Goal: Information Seeking & Learning: Find specific fact

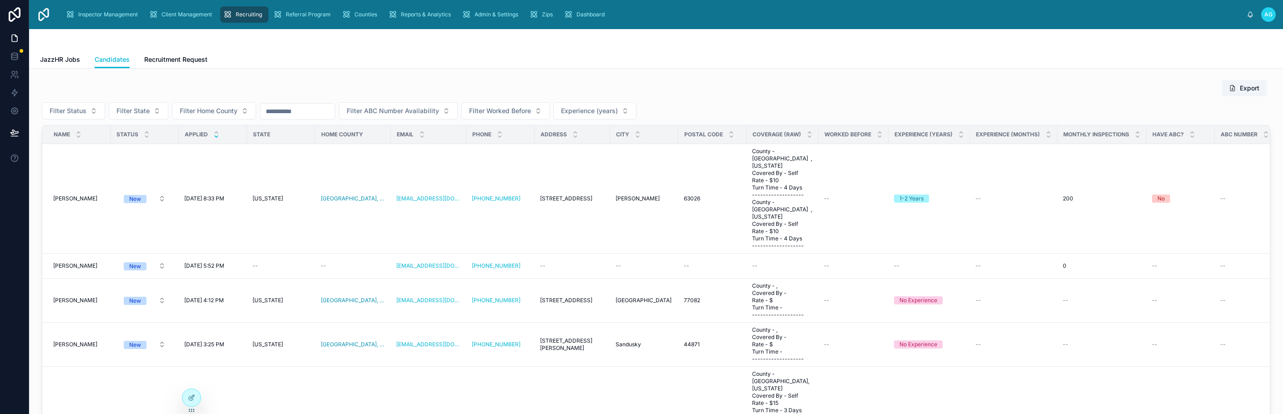
click at [360, 82] on div "Export" at bounding box center [656, 88] width 1228 height 17
click at [92, 111] on button "Filter Status" at bounding box center [73, 110] width 63 height 17
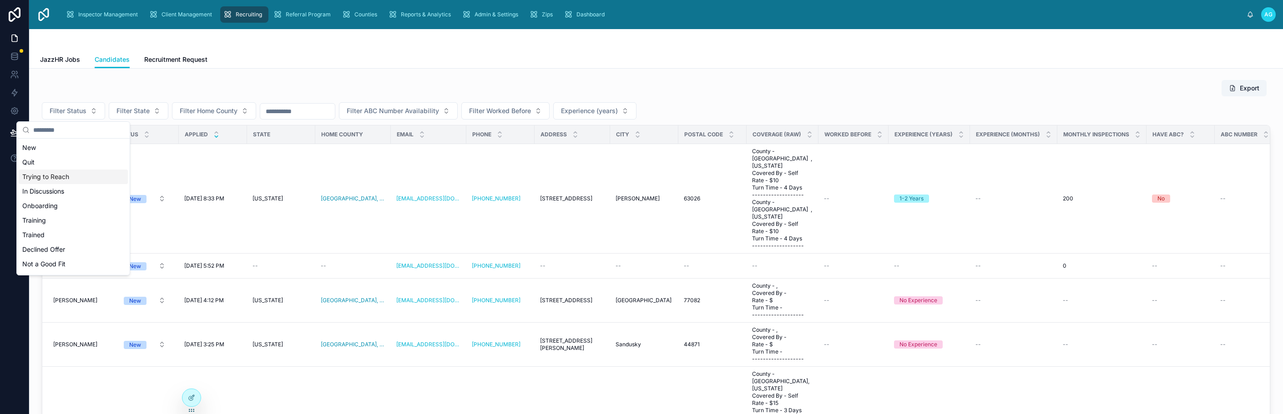
click at [48, 178] on div "Trying to Reach" at bounding box center [73, 177] width 109 height 15
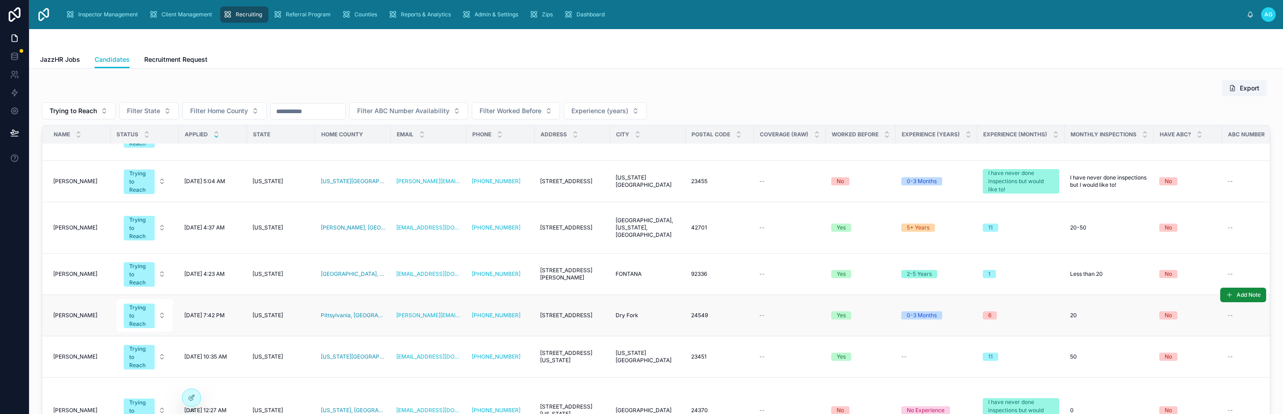
scroll to position [273, 0]
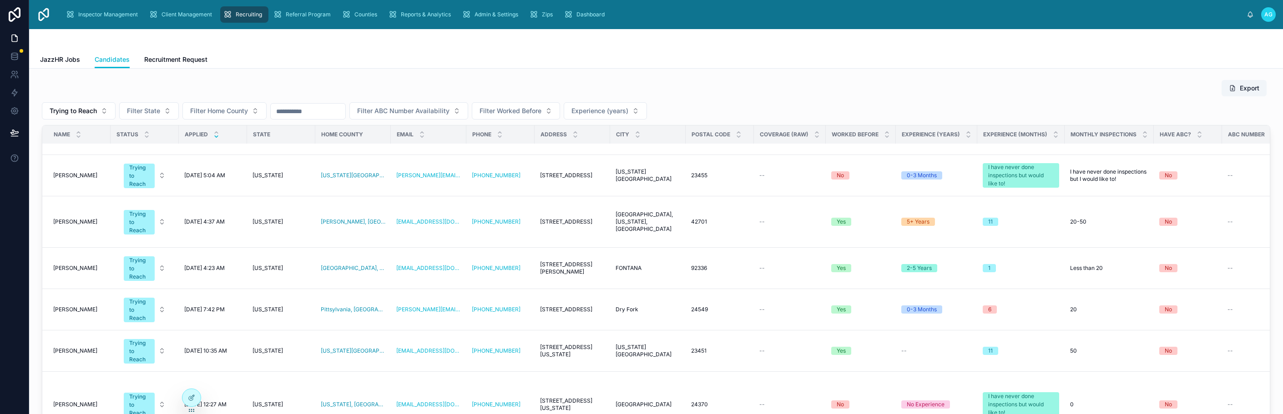
click at [260, 61] on div "JazzHR Jobs Candidates Recruitment Request" at bounding box center [656, 59] width 1232 height 17
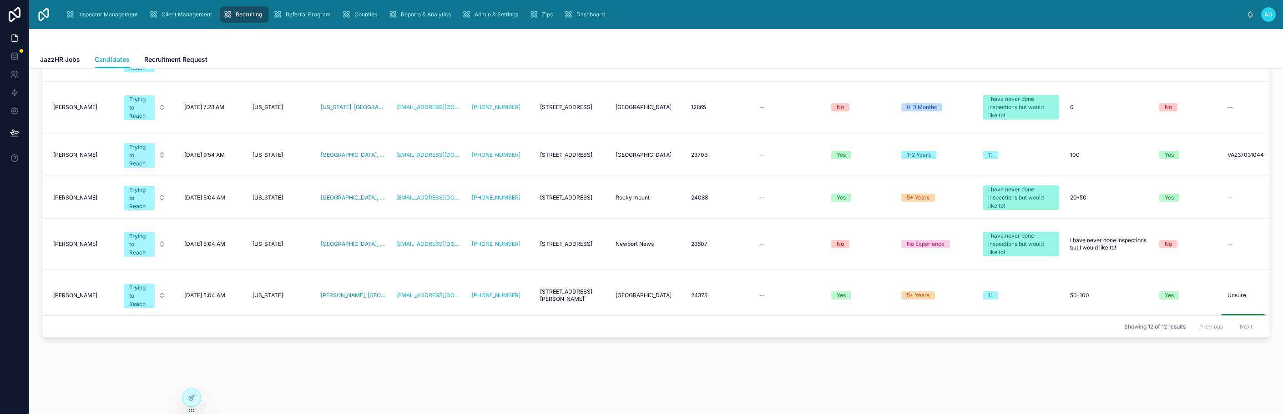
scroll to position [0, 0]
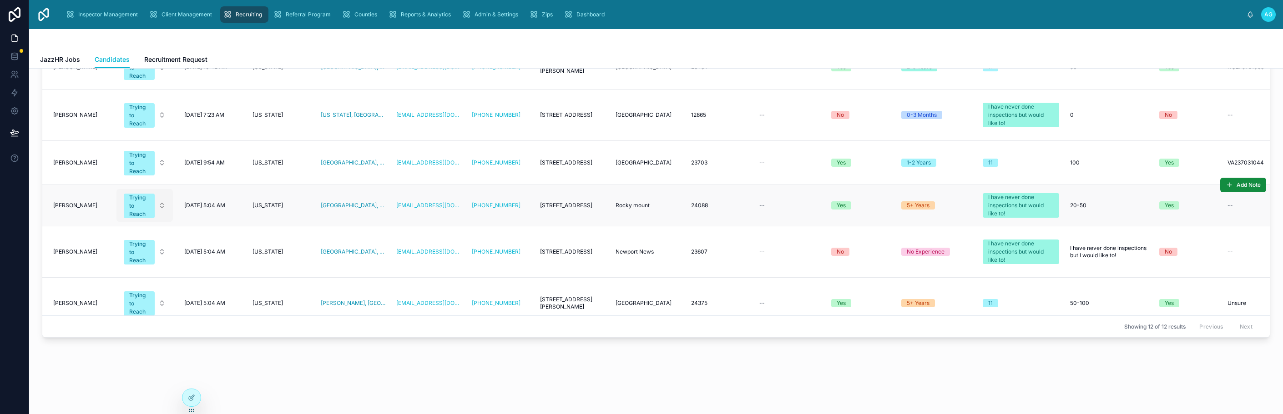
click at [134, 196] on div "Trying to Reach" at bounding box center [139, 206] width 20 height 25
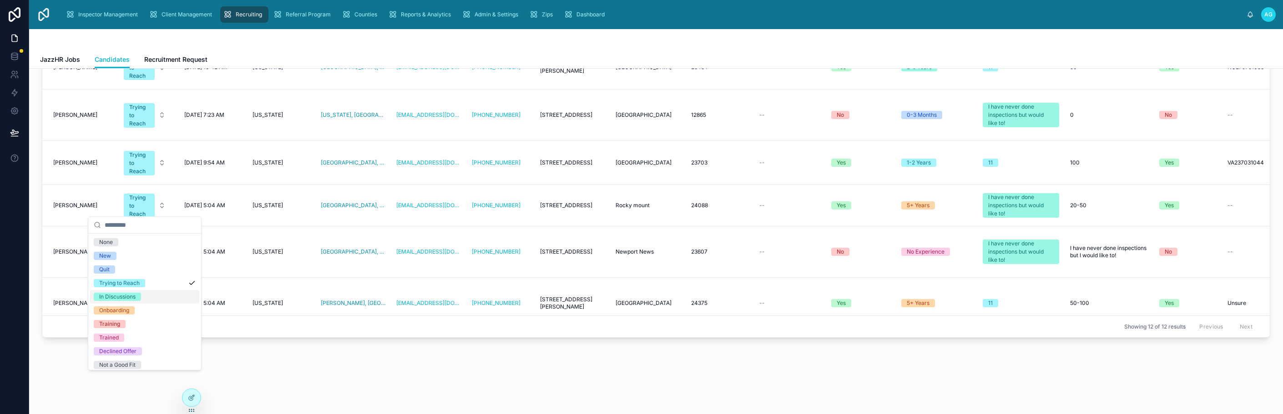
click at [182, 296] on div "In Discussions" at bounding box center [144, 297] width 109 height 14
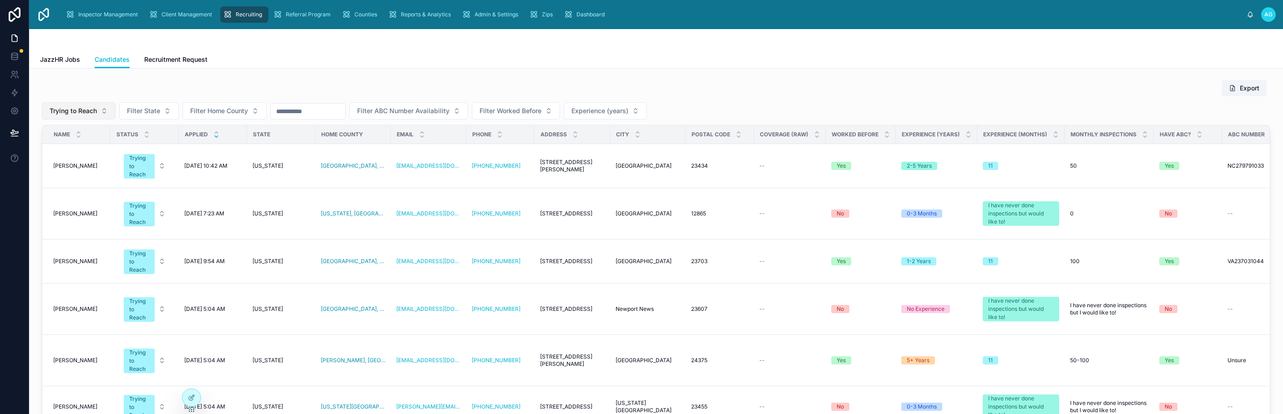
click at [104, 111] on button "Trying to Reach" at bounding box center [79, 110] width 74 height 17
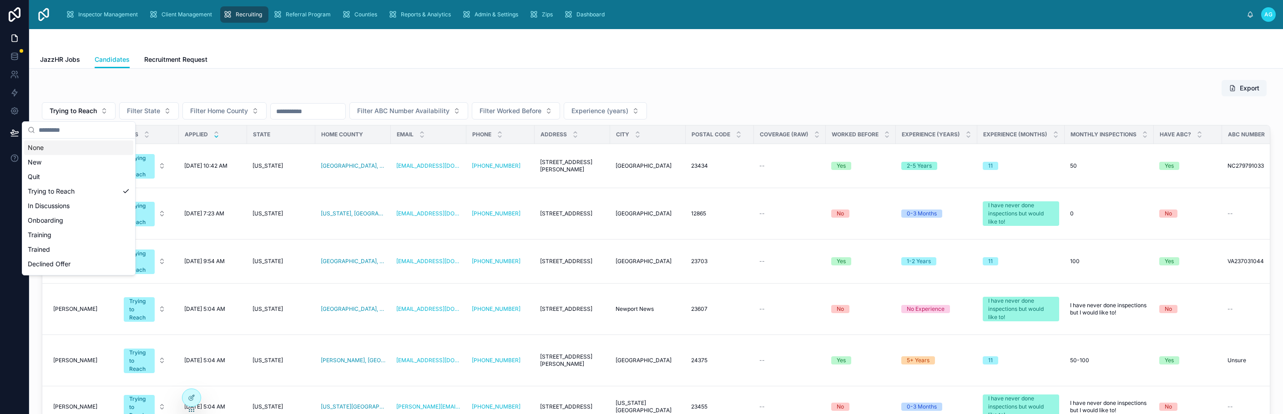
click at [58, 151] on div "None" at bounding box center [78, 148] width 109 height 15
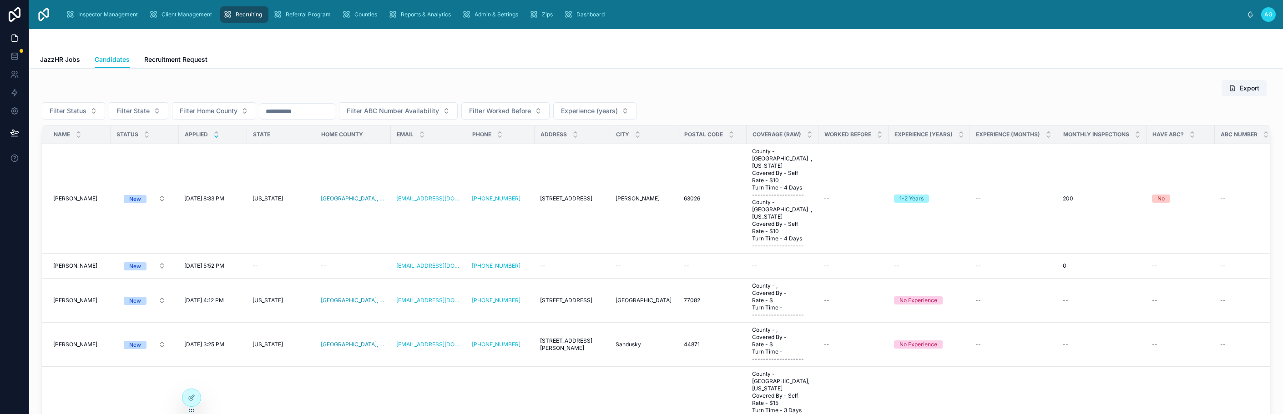
click at [304, 111] on input "text" at bounding box center [297, 111] width 75 height 13
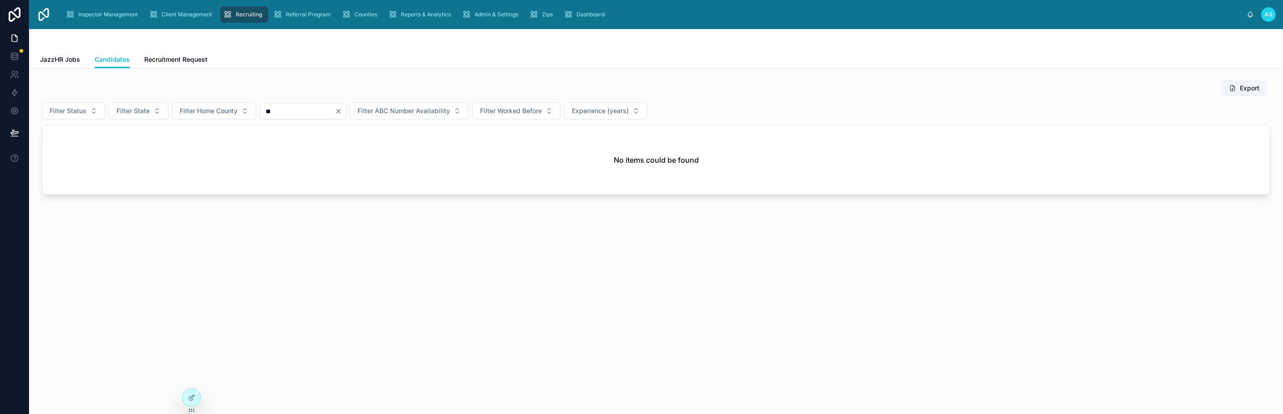
type input "*"
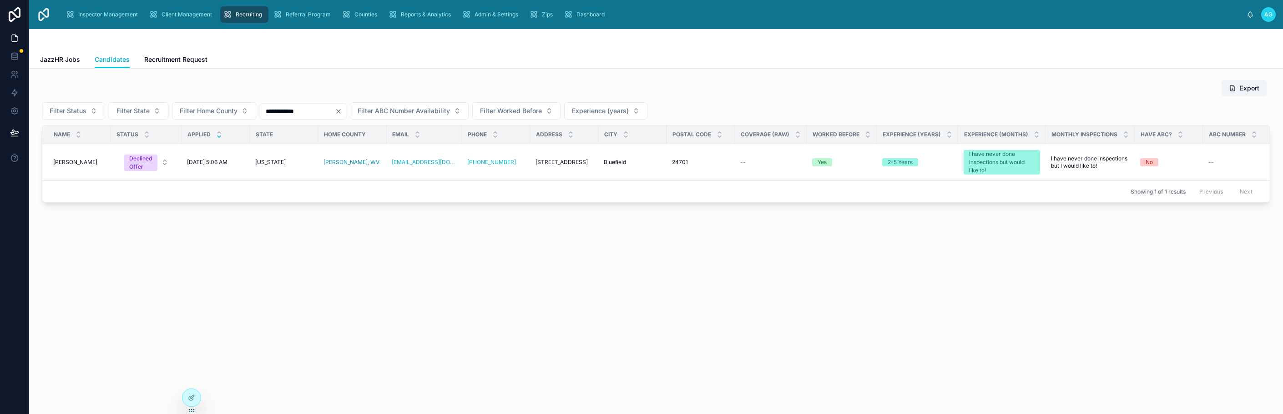
drag, startPoint x: 305, startPoint y: 114, endPoint x: 261, endPoint y: 114, distance: 44.1
click at [261, 114] on input "**********" at bounding box center [297, 111] width 75 height 13
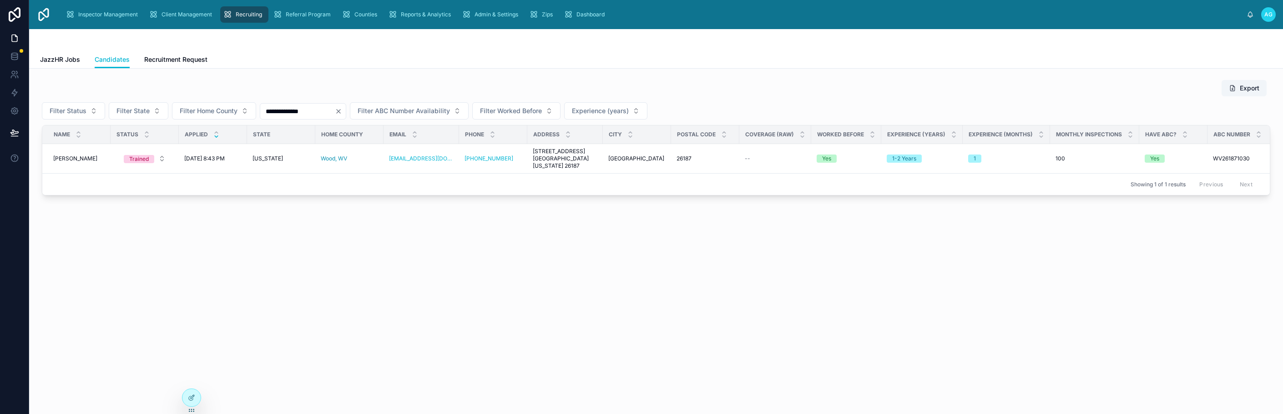
drag, startPoint x: 318, startPoint y: 111, endPoint x: 259, endPoint y: 114, distance: 58.8
click at [259, 114] on div "**********" at bounding box center [656, 110] width 1228 height 17
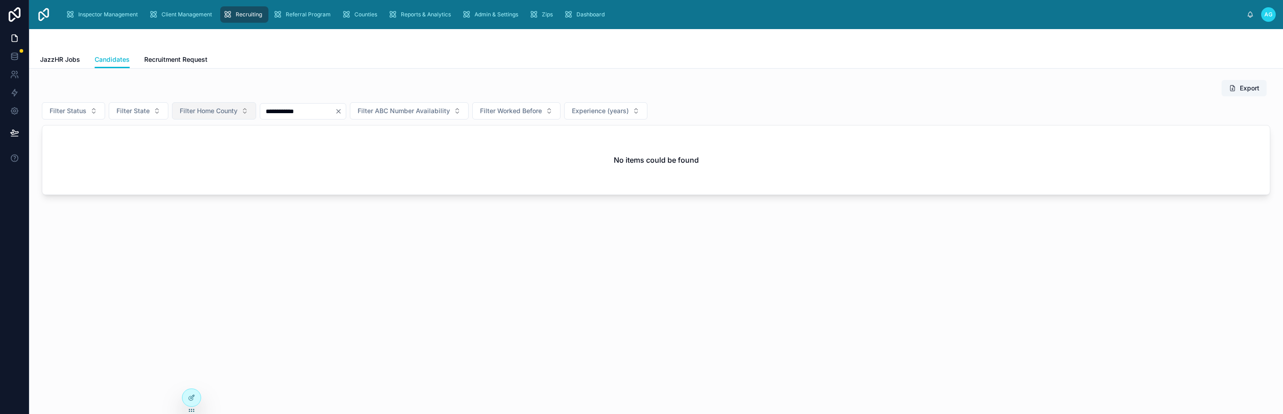
drag, startPoint x: 314, startPoint y: 112, endPoint x: 253, endPoint y: 114, distance: 60.5
click at [253, 114] on div "**********" at bounding box center [656, 110] width 1228 height 17
type input "*******"
click at [342, 110] on icon "Clear" at bounding box center [338, 111] width 7 height 7
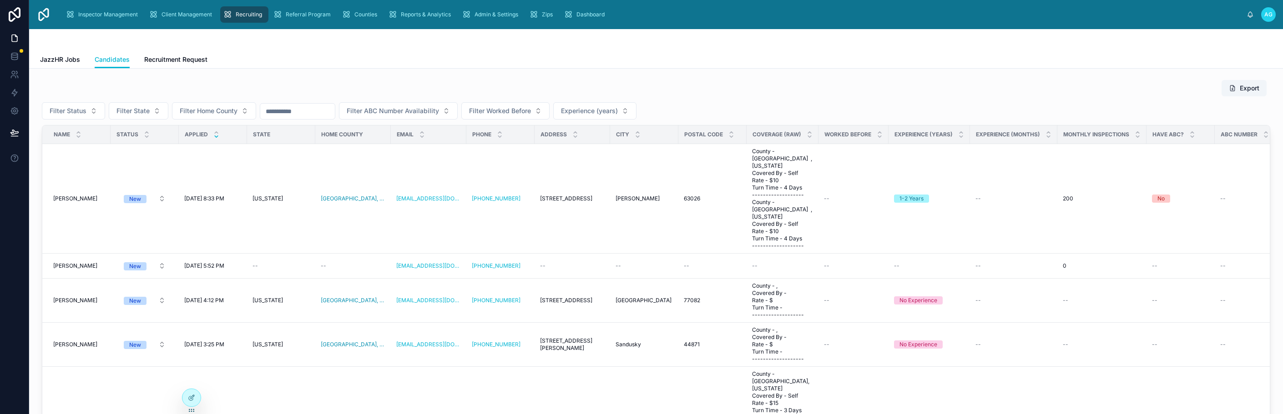
click at [218, 137] on icon at bounding box center [216, 136] width 3 height 1
click at [156, 113] on button "Filter State" at bounding box center [139, 110] width 60 height 17
click at [282, 77] on div "Export Filter Status Filter State Filter Home County Filter ABC Number Availabi…" at bounding box center [655, 258] width 1239 height 364
drag, startPoint x: 288, startPoint y: 49, endPoint x: 282, endPoint y: 50, distance: 5.5
click at [288, 49] on div at bounding box center [656, 40] width 1232 height 22
